Goal: Navigation & Orientation: Find specific page/section

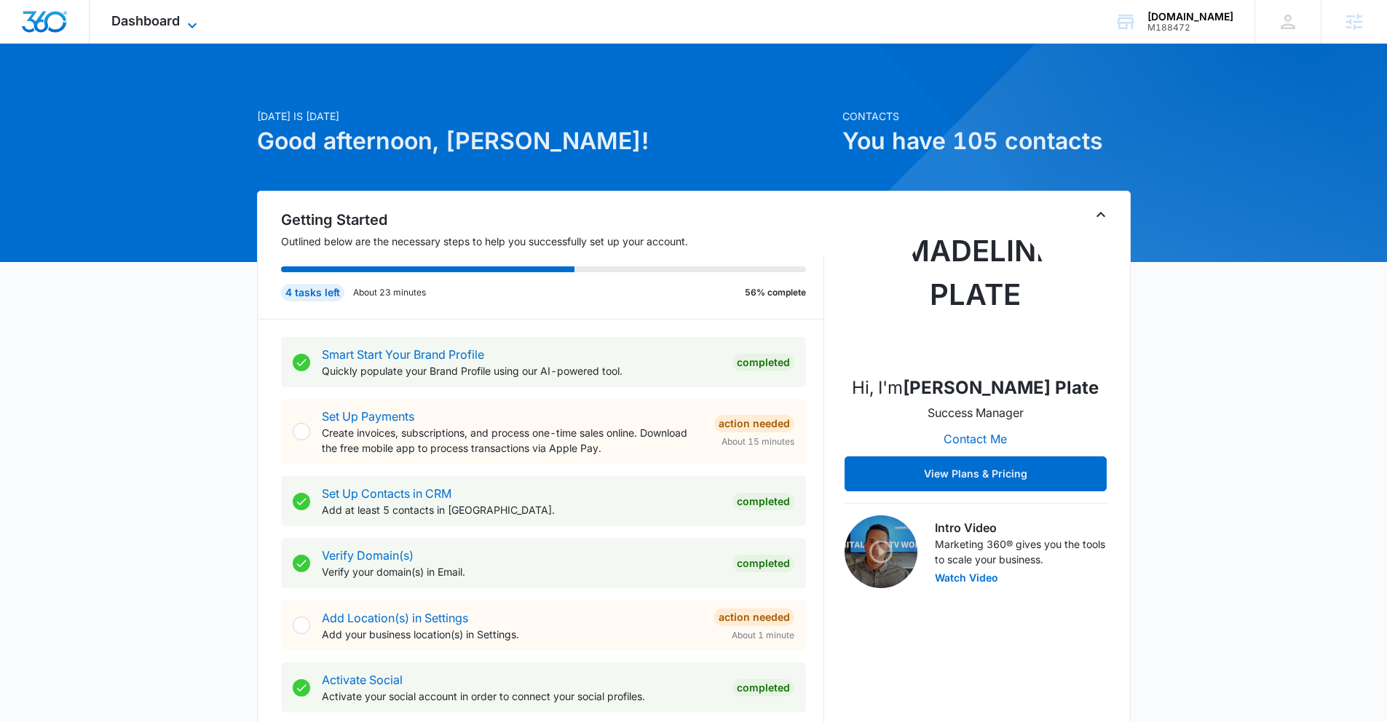
click at [187, 23] on icon at bounding box center [191, 25] width 17 height 17
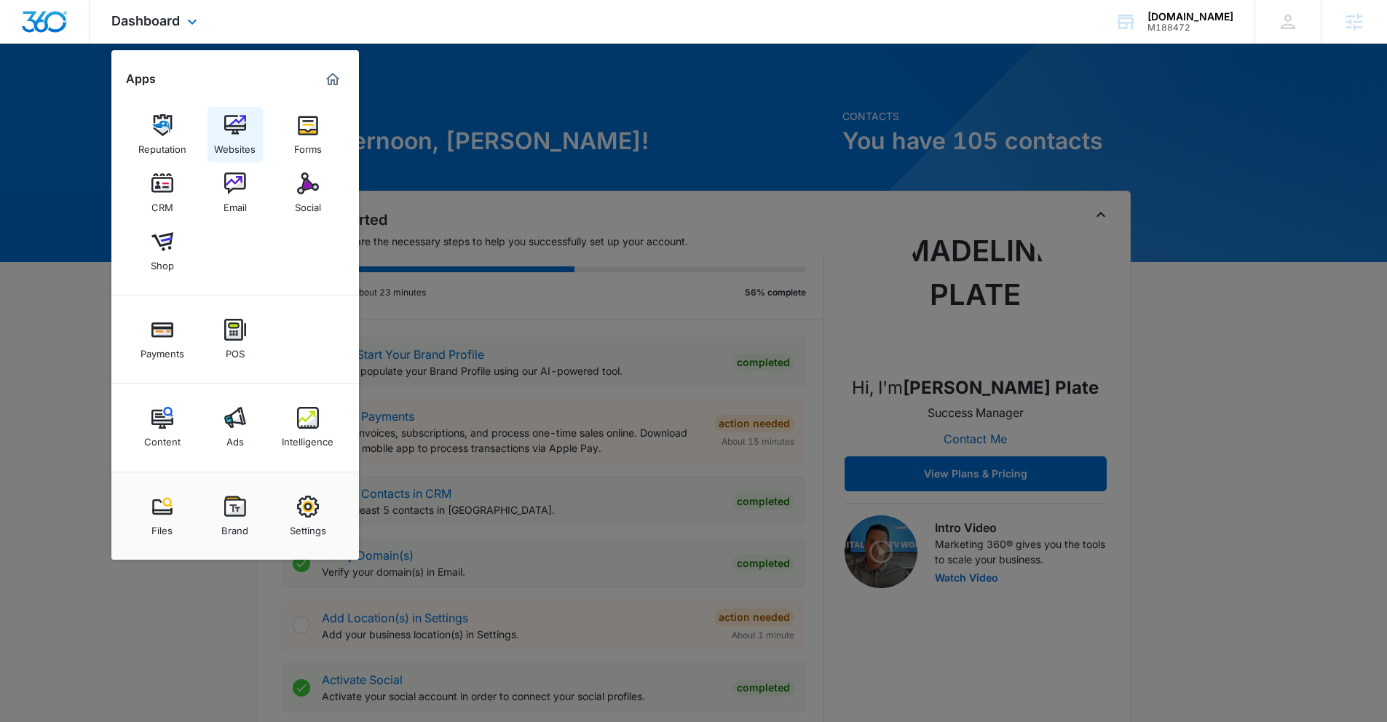
click at [238, 120] on img at bounding box center [235, 125] width 22 height 22
